Goal: Transaction & Acquisition: Subscribe to service/newsletter

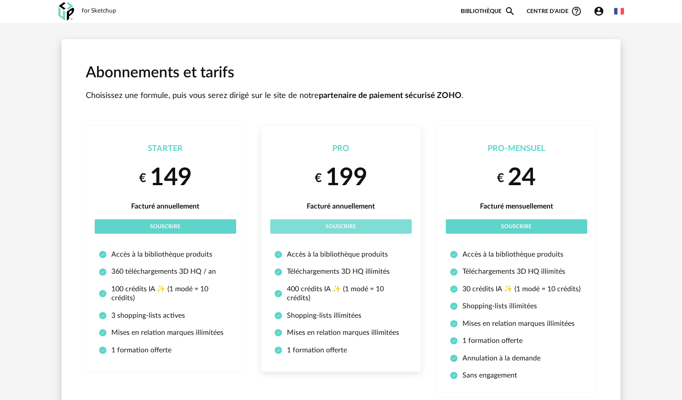
click at [360, 223] on button "Souscrire" at bounding box center [340, 226] width 141 height 14
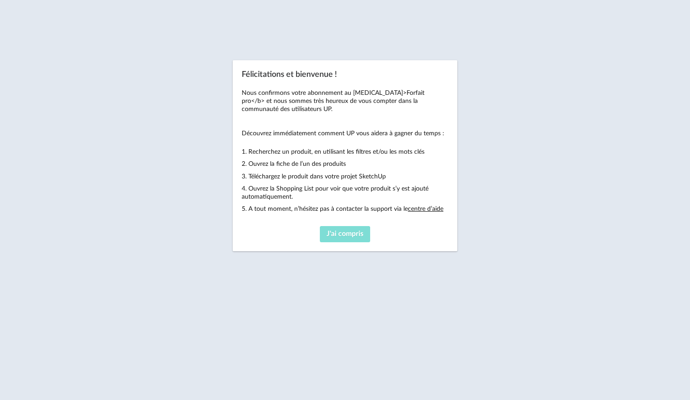
click at [352, 235] on span "J'ai compris" at bounding box center [344, 233] width 37 height 7
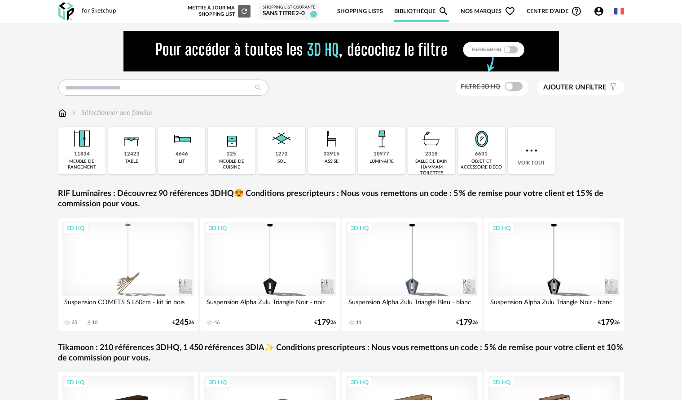
click at [354, 9] on link "Shopping Lists" at bounding box center [360, 11] width 46 height 21
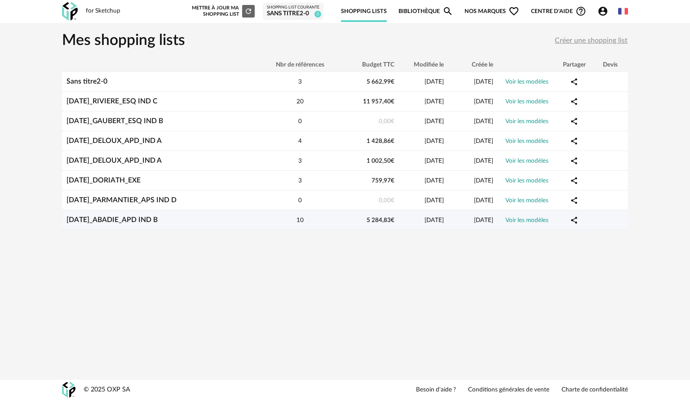
click at [590, 217] on div "Share Variant icon" at bounding box center [574, 220] width 36 height 9
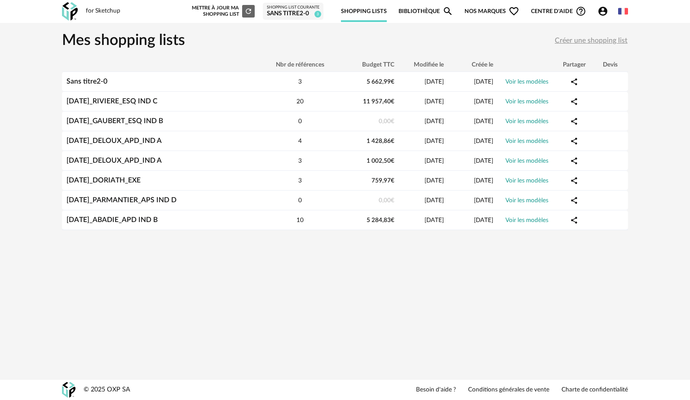
click at [249, 13] on icon "Refresh icon" at bounding box center [248, 11] width 5 height 5
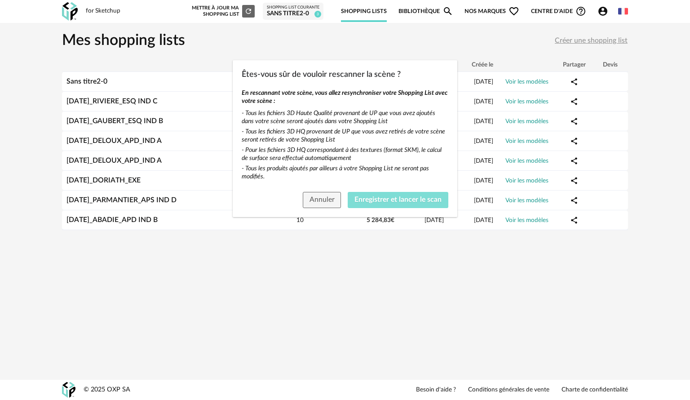
click at [399, 203] on span "Enregistrer et lancer le scan" at bounding box center [397, 199] width 87 height 7
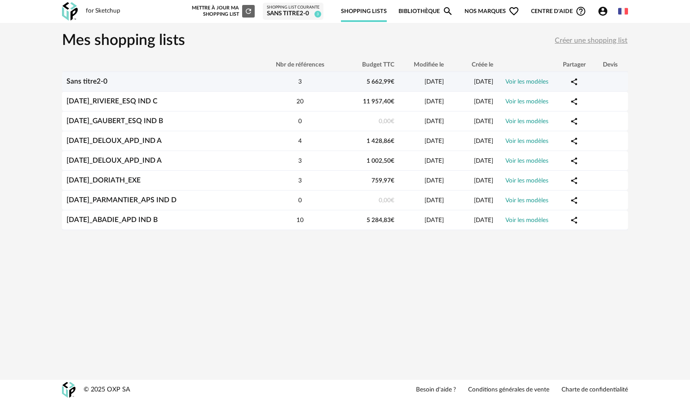
click at [600, 10] on icon "Account Circle icon" at bounding box center [602, 11] width 9 height 9
click at [604, 12] on icon "Account Circle icon" at bounding box center [602, 11] width 11 height 11
click at [368, 10] on link "Shopping Lists" at bounding box center [364, 11] width 46 height 21
click at [407, 10] on link "Bibliothèque Magnify icon" at bounding box center [425, 11] width 55 height 21
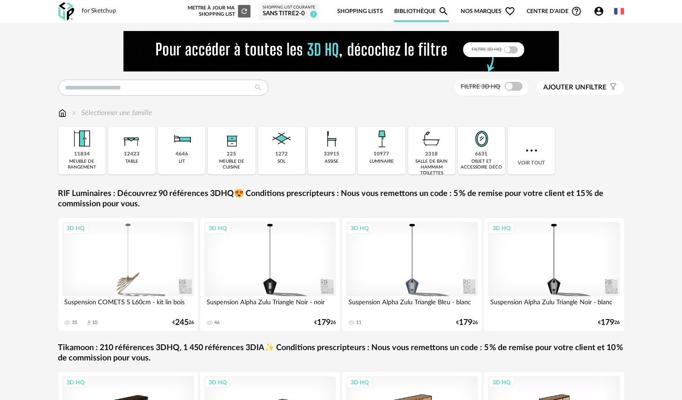
click at [294, 10] on div "Sans titre2-0" at bounding box center [289, 14] width 53 height 8
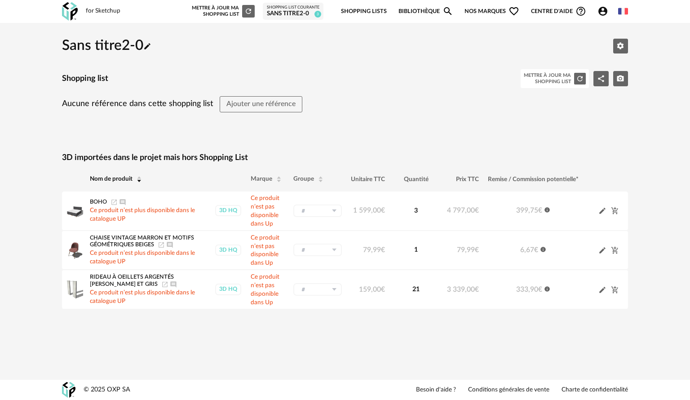
click at [109, 10] on div "for Sketchup" at bounding box center [103, 11] width 35 height 8
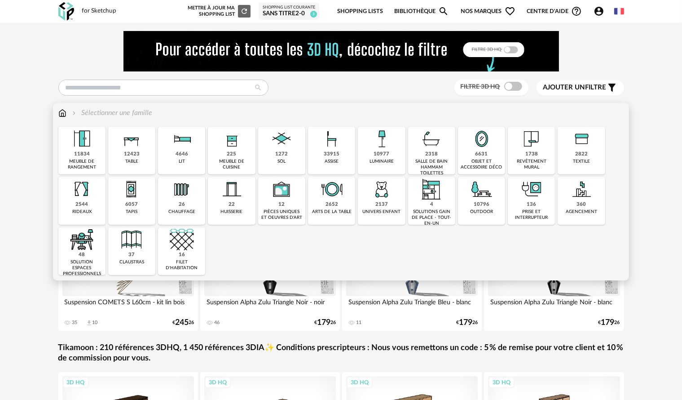
click at [337, 145] on img at bounding box center [332, 139] width 24 height 24
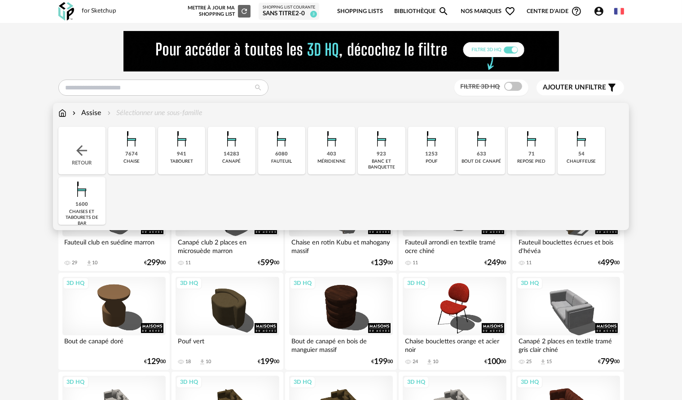
click at [97, 113] on div "Assise" at bounding box center [86, 113] width 31 height 10
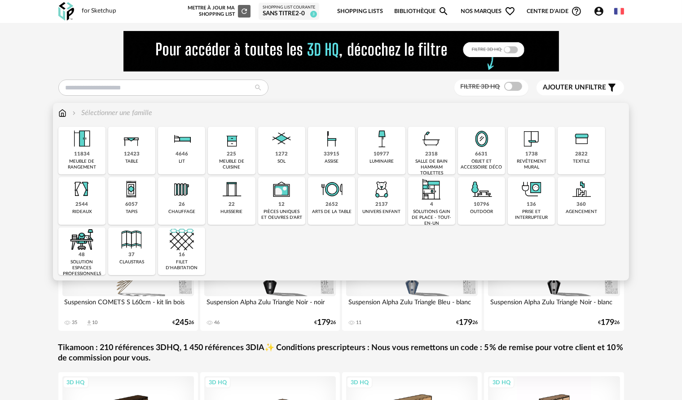
click at [336, 148] on img at bounding box center [332, 139] width 24 height 24
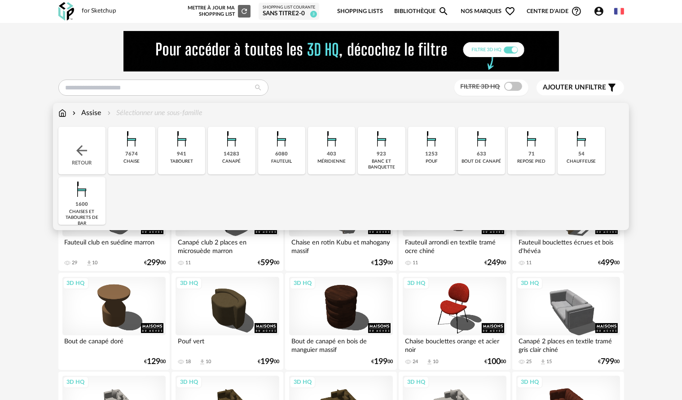
click at [129, 148] on img at bounding box center [131, 139] width 24 height 24
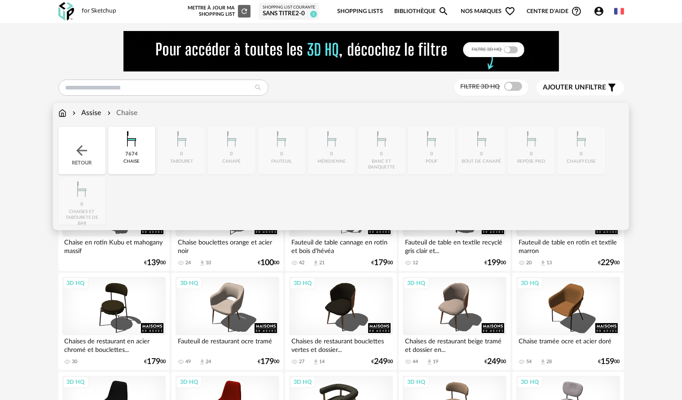
click at [613, 174] on div "Close icon Retour 7674 [GEOGRAPHIC_DATA] 0 tabouret 0 [GEOGRAPHIC_DATA] 0 [GEOG…" at bounding box center [341, 176] width 566 height 98
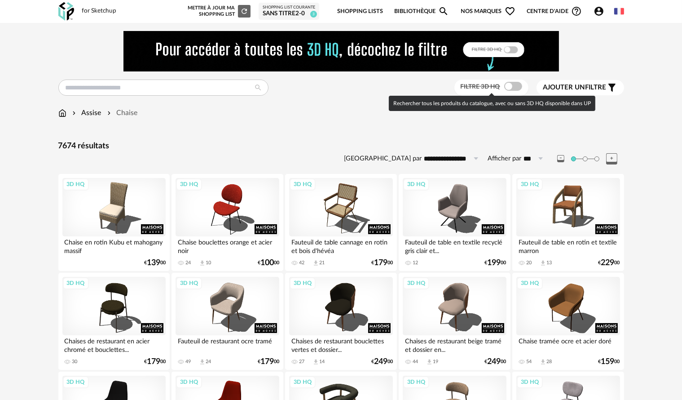
click at [514, 89] on span at bounding box center [513, 86] width 18 height 9
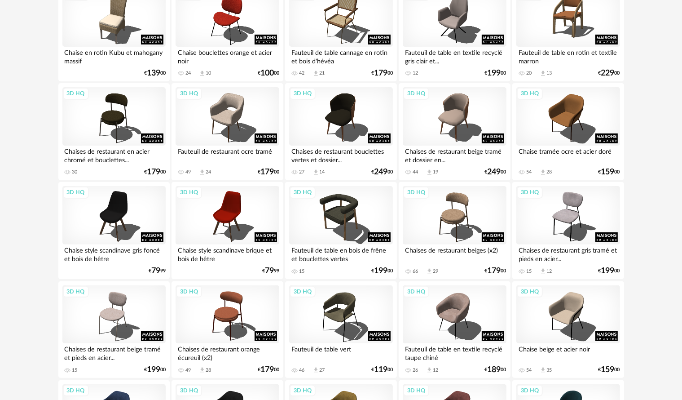
scroll to position [193, 0]
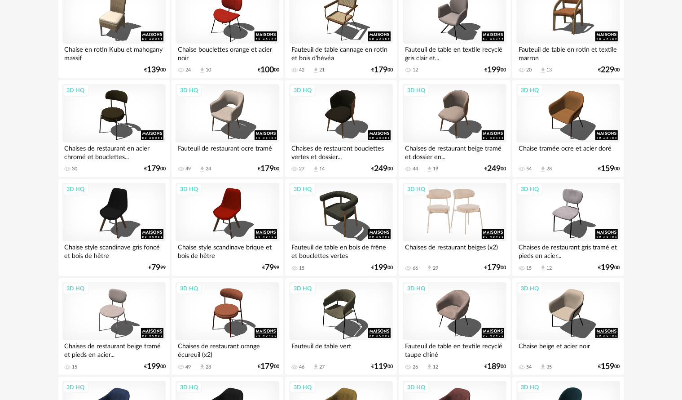
click at [463, 212] on div "3D HQ" at bounding box center [454, 212] width 103 height 58
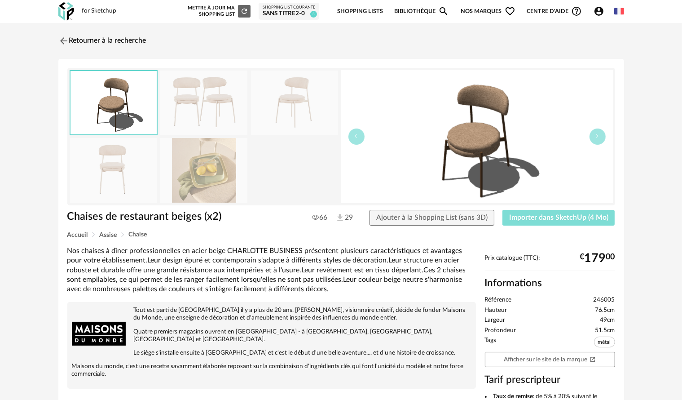
click at [545, 216] on span "Importer dans SketchUp (4 Mo)" at bounding box center [558, 217] width 99 height 7
